Goal: Answer question/provide support

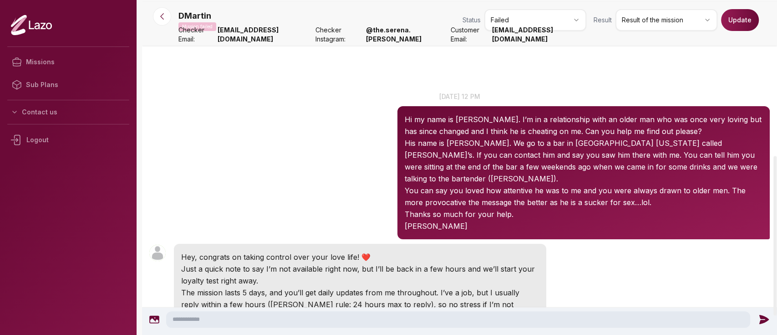
scroll to position [327, 0]
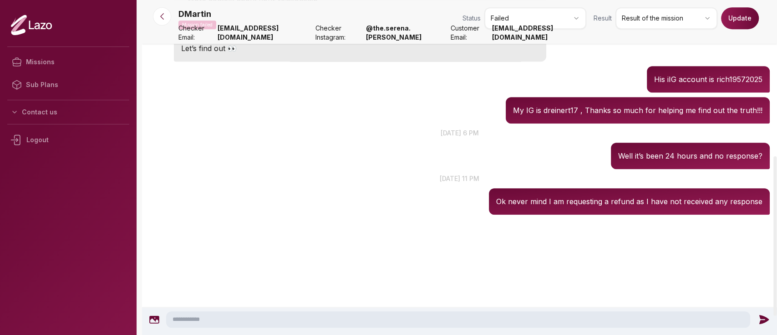
drag, startPoint x: 508, startPoint y: 38, endPoint x: 584, endPoint y: 45, distance: 76.3
click at [584, 45] on div "DMartin Mission failed Status Failed Result Result of the mission Update Checke…" at bounding box center [459, 31] width 635 height 712
copy div "loremips@dolorsit.ame COnsect 32:70 63 adip. el 38 se Do ei temp in Utlab. E’d …"
click at [567, 35] on strong "[EMAIL_ADDRESS][DOMAIN_NAME]" at bounding box center [539, 33] width 94 height 18
click at [509, 36] on strong "[EMAIL_ADDRESS][DOMAIN_NAME]" at bounding box center [539, 33] width 94 height 18
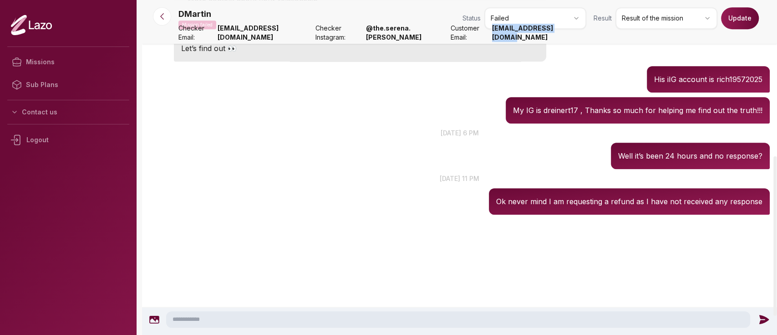
drag, startPoint x: 509, startPoint y: 36, endPoint x: 578, endPoint y: 40, distance: 68.4
click at [578, 40] on strong "[EMAIL_ADDRESS][DOMAIN_NAME]" at bounding box center [539, 33] width 94 height 18
copy strong "[EMAIL_ADDRESS][DOMAIN_NAME]"
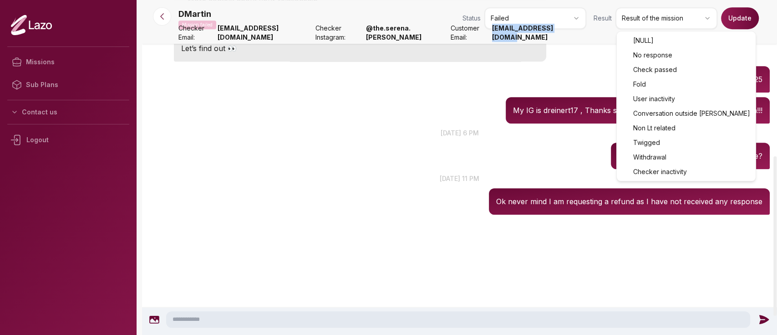
click at [651, 18] on html "Missions Sub Plans Contact us Logout DMartin Mission failed Status Failed Resul…" at bounding box center [388, 167] width 777 height 335
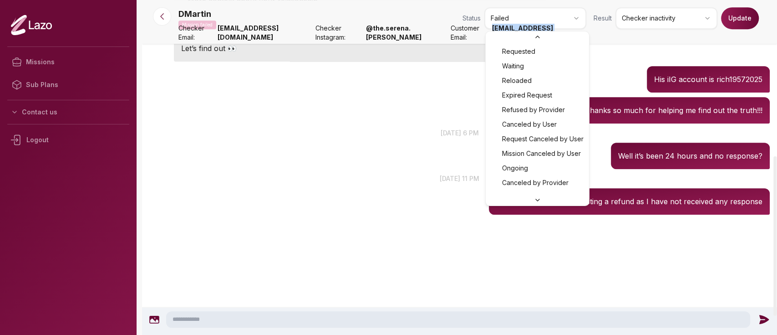
click at [572, 15] on html "Missions Sub Plans Contact us Logout DMartin Mission failed Status Failed Resul…" at bounding box center [388, 167] width 777 height 335
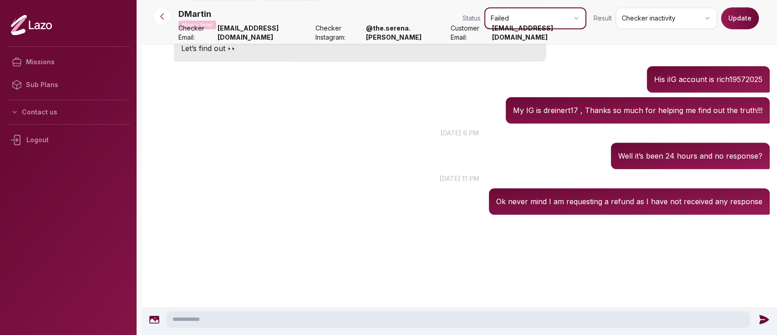
click at [739, 18] on html "Missions Sub Plans Contact us Logout DMartin Mission failed Status Failed Resul…" at bounding box center [388, 167] width 777 height 335
click at [739, 18] on button "Update" at bounding box center [740, 18] width 38 height 22
